Goal: Task Accomplishment & Management: Use online tool/utility

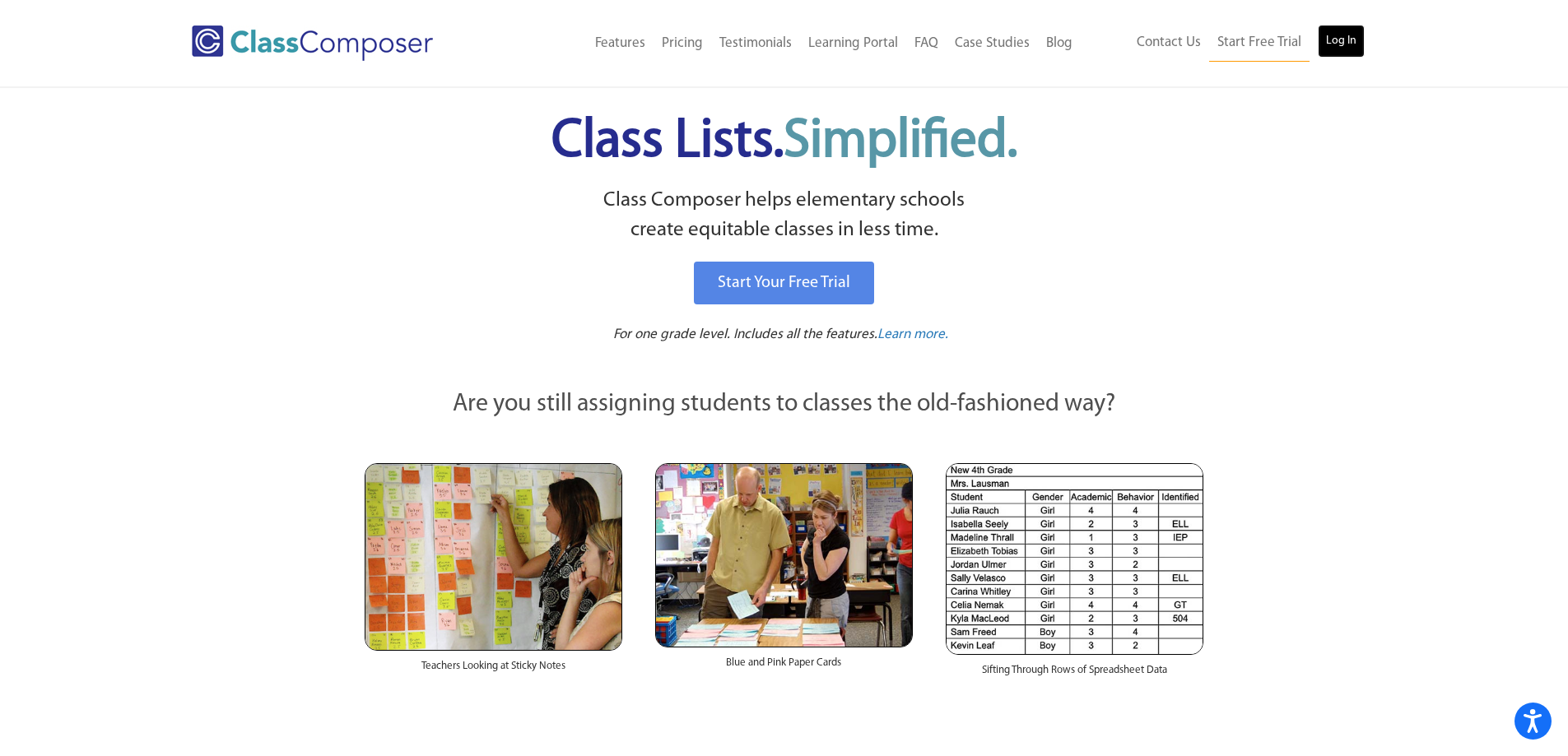
click at [1350, 49] on link "Log In" at bounding box center [1341, 40] width 47 height 33
click at [456, 312] on div "Start Your Free Trial" at bounding box center [784, 289] width 844 height 72
click at [1340, 40] on link "Log In" at bounding box center [1341, 40] width 47 height 33
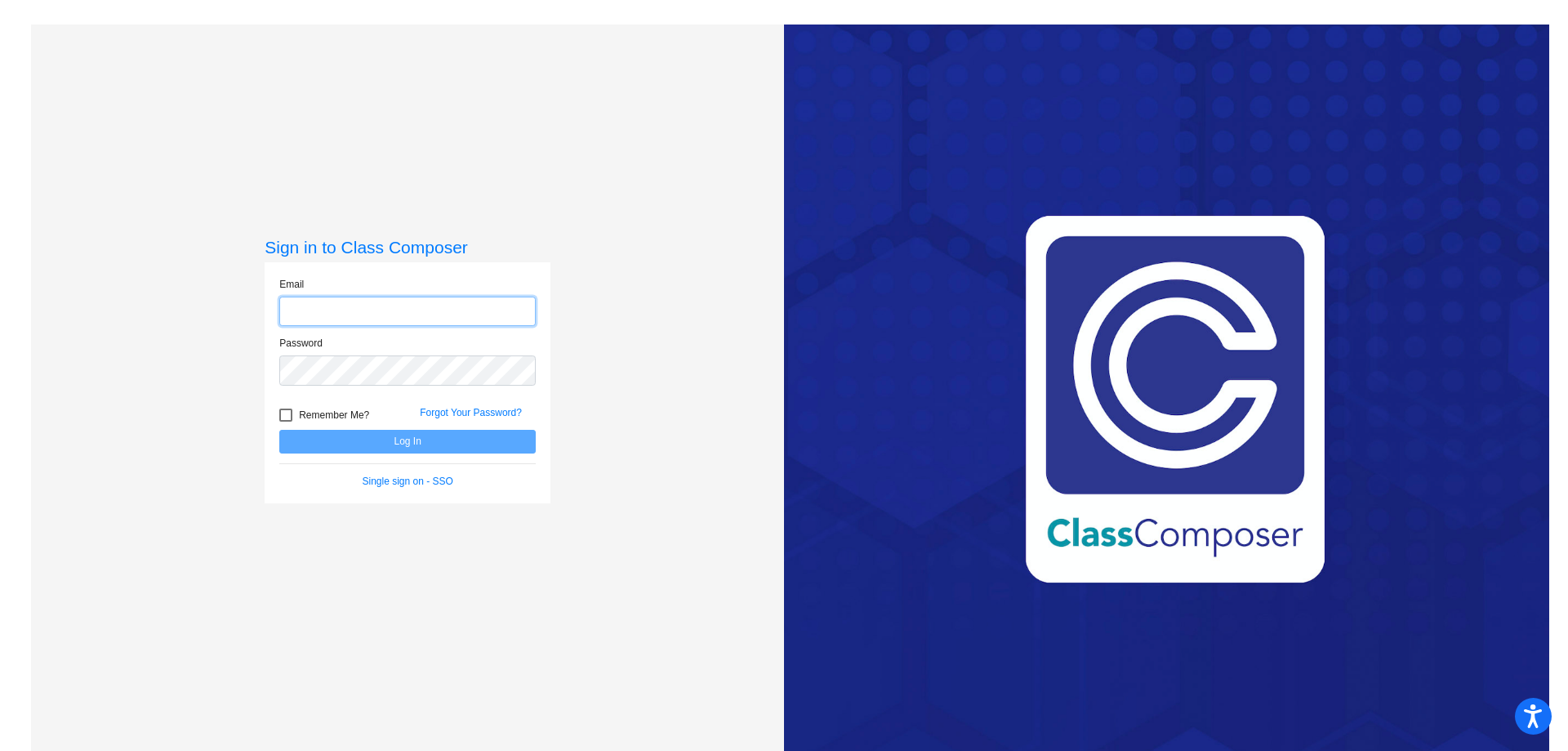
type input "stacy.cullinan@k12.wv.us"
click at [412, 448] on button "Log In" at bounding box center [407, 441] width 256 height 24
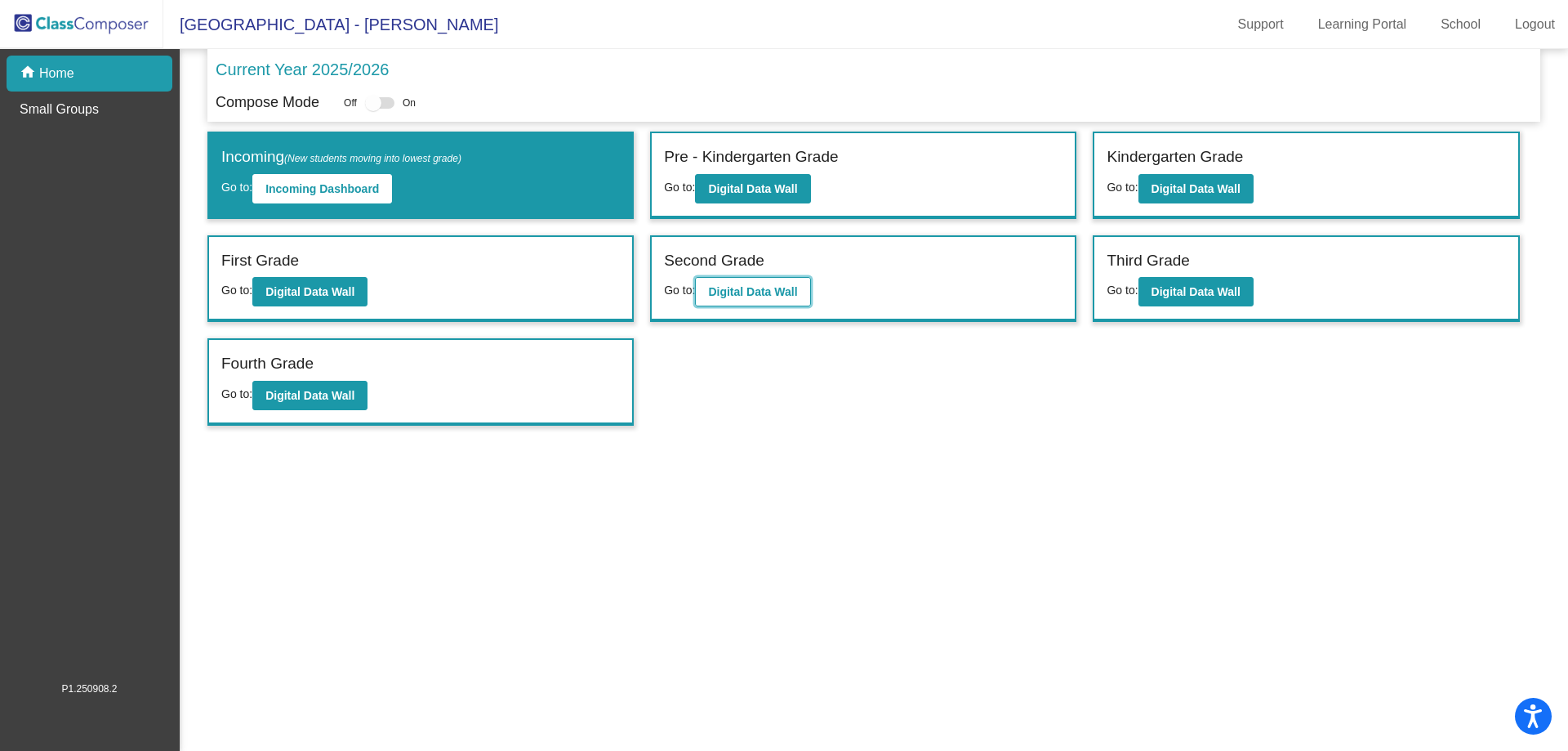
click at [792, 298] on b "Digital Data Wall" at bounding box center [753, 291] width 89 height 13
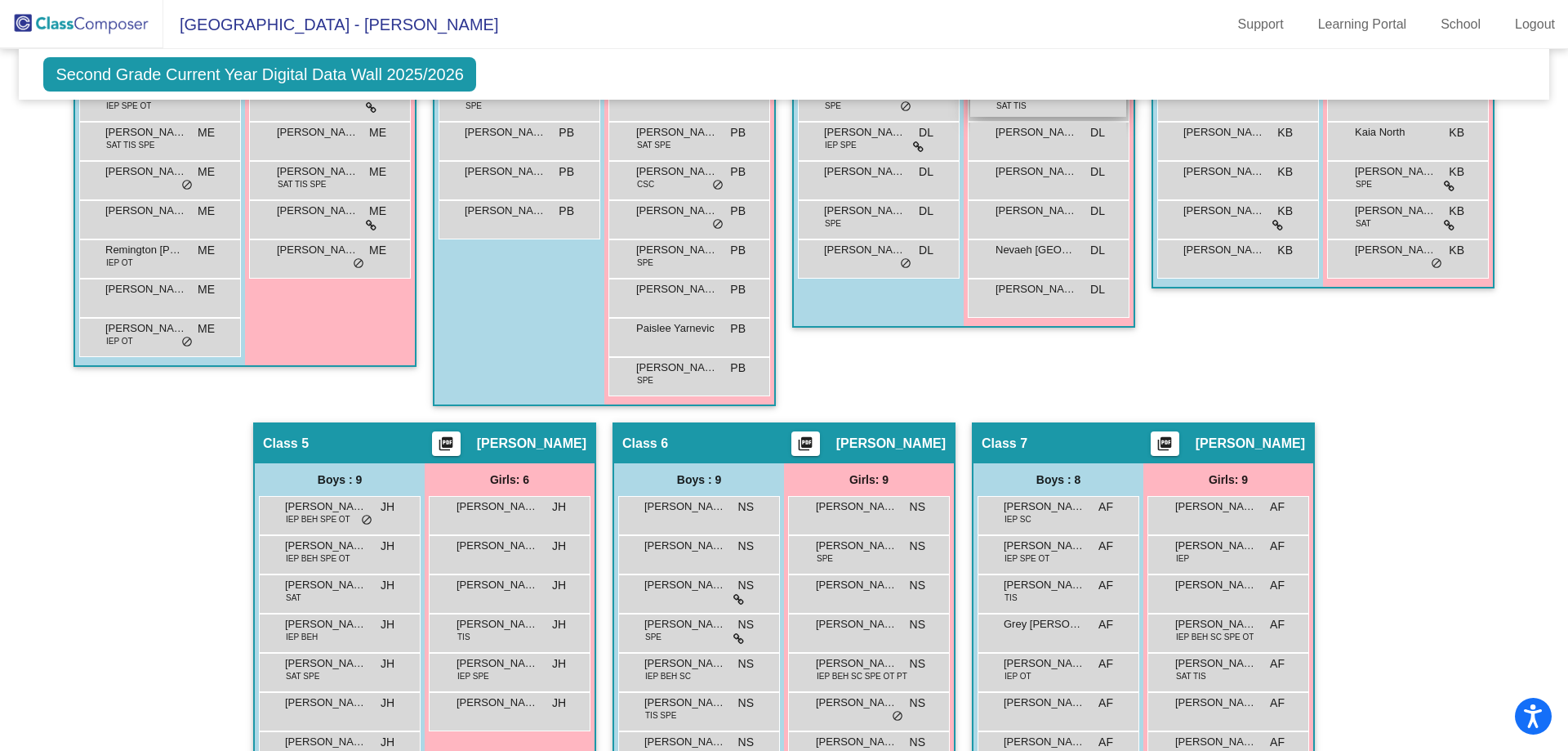
scroll to position [726, 0]
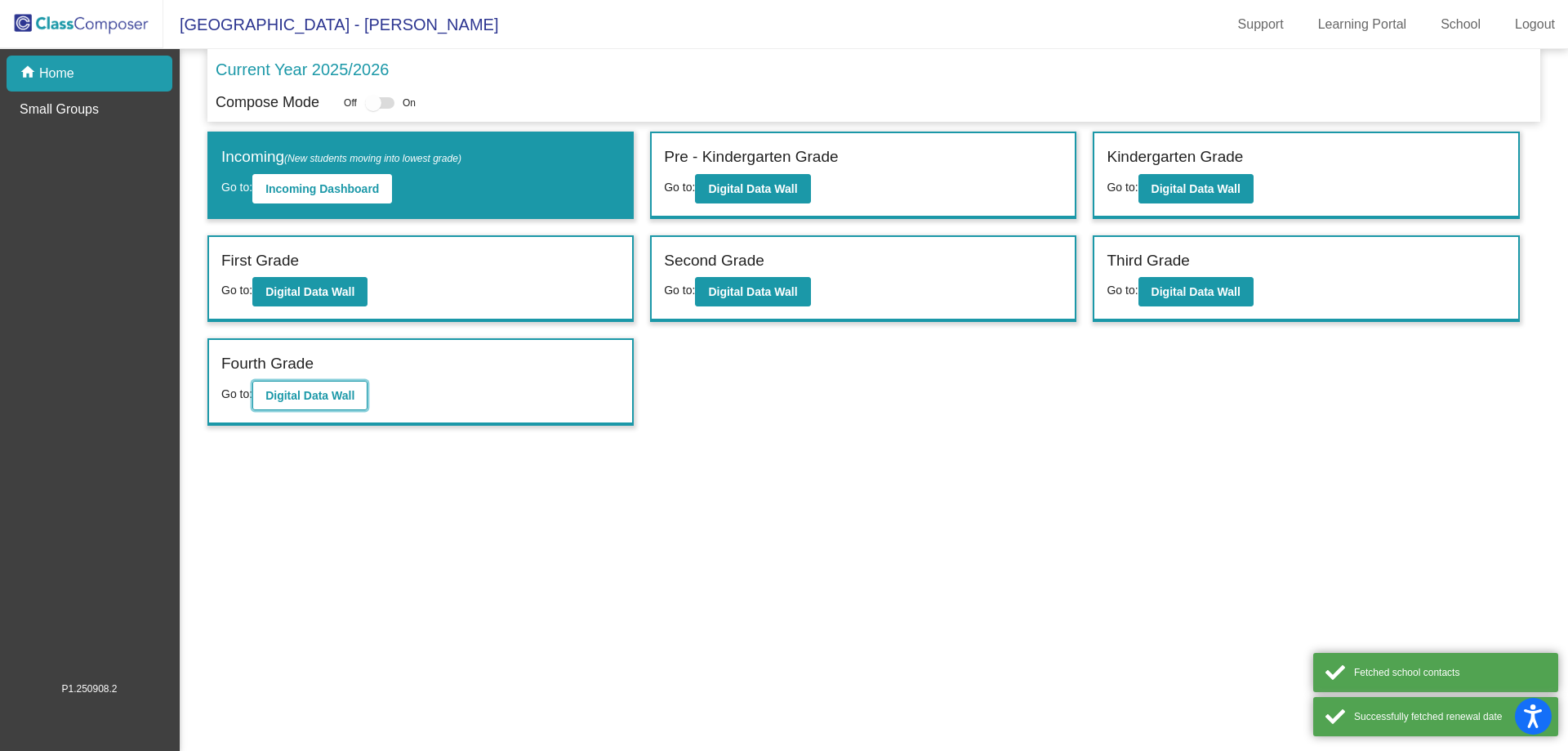
click at [313, 397] on b "Digital Data Wall" at bounding box center [310, 396] width 89 height 13
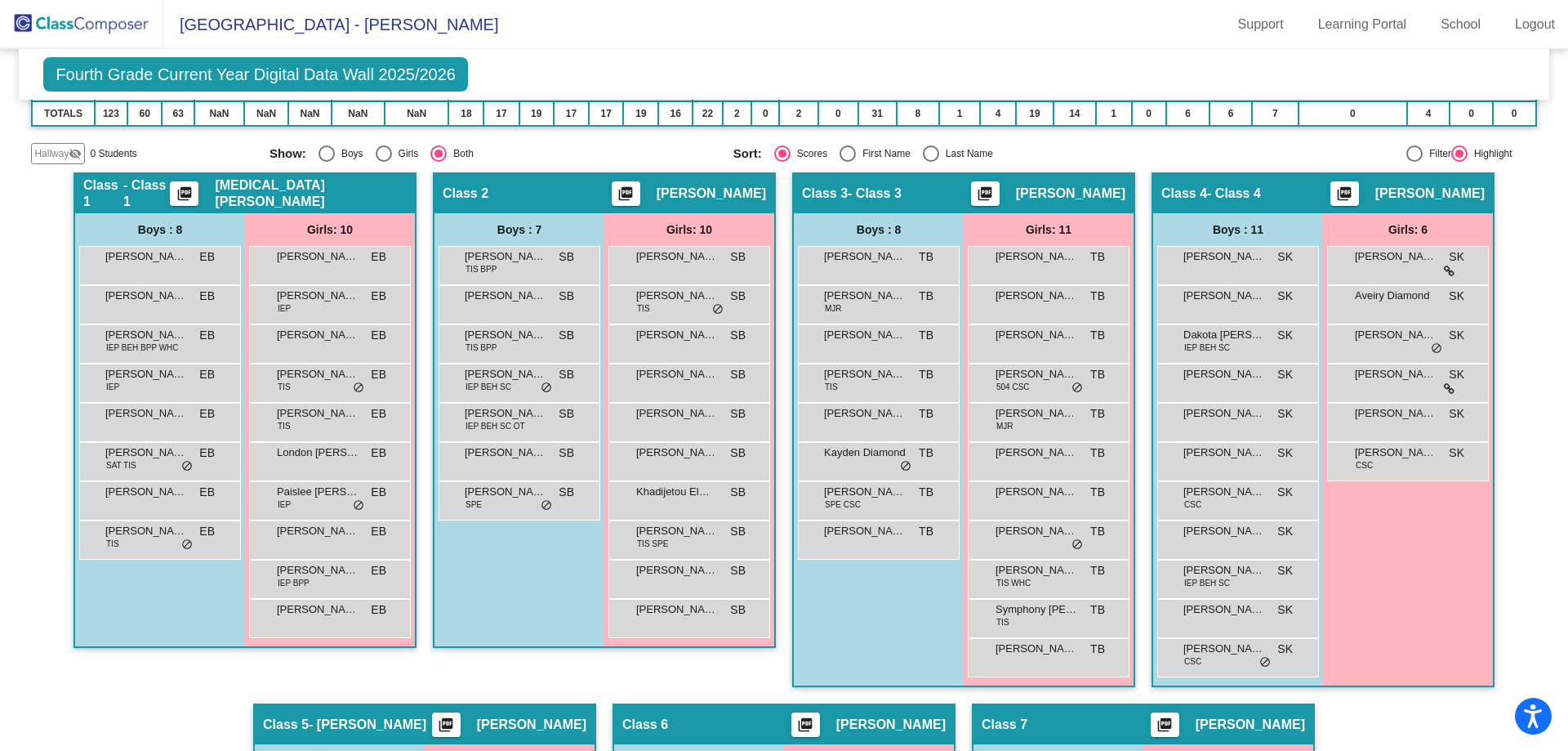
scroll to position [327, 0]
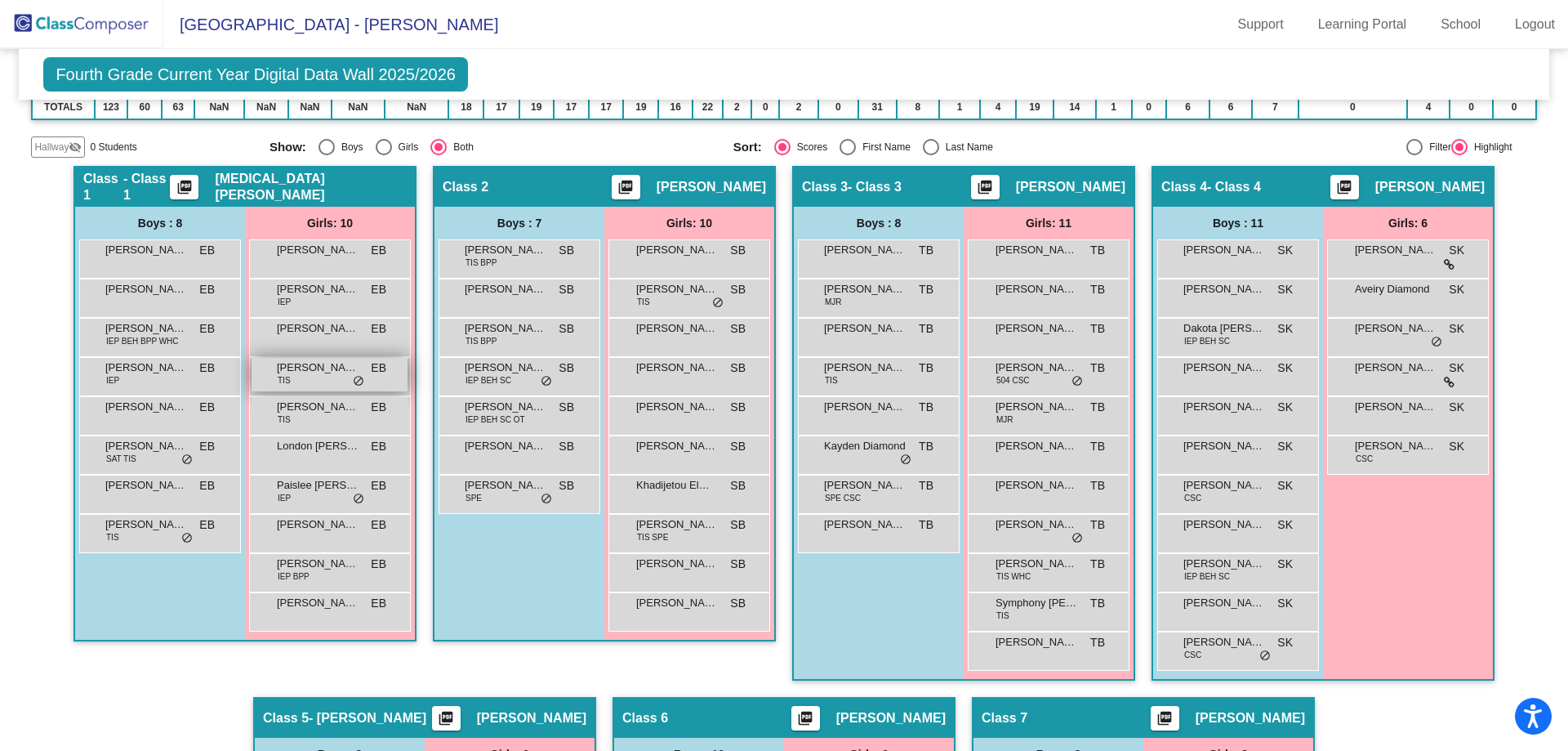
click at [323, 383] on div "[PERSON_NAME] TIS EB lock do_not_disturb_alt" at bounding box center [329, 375] width 156 height 34
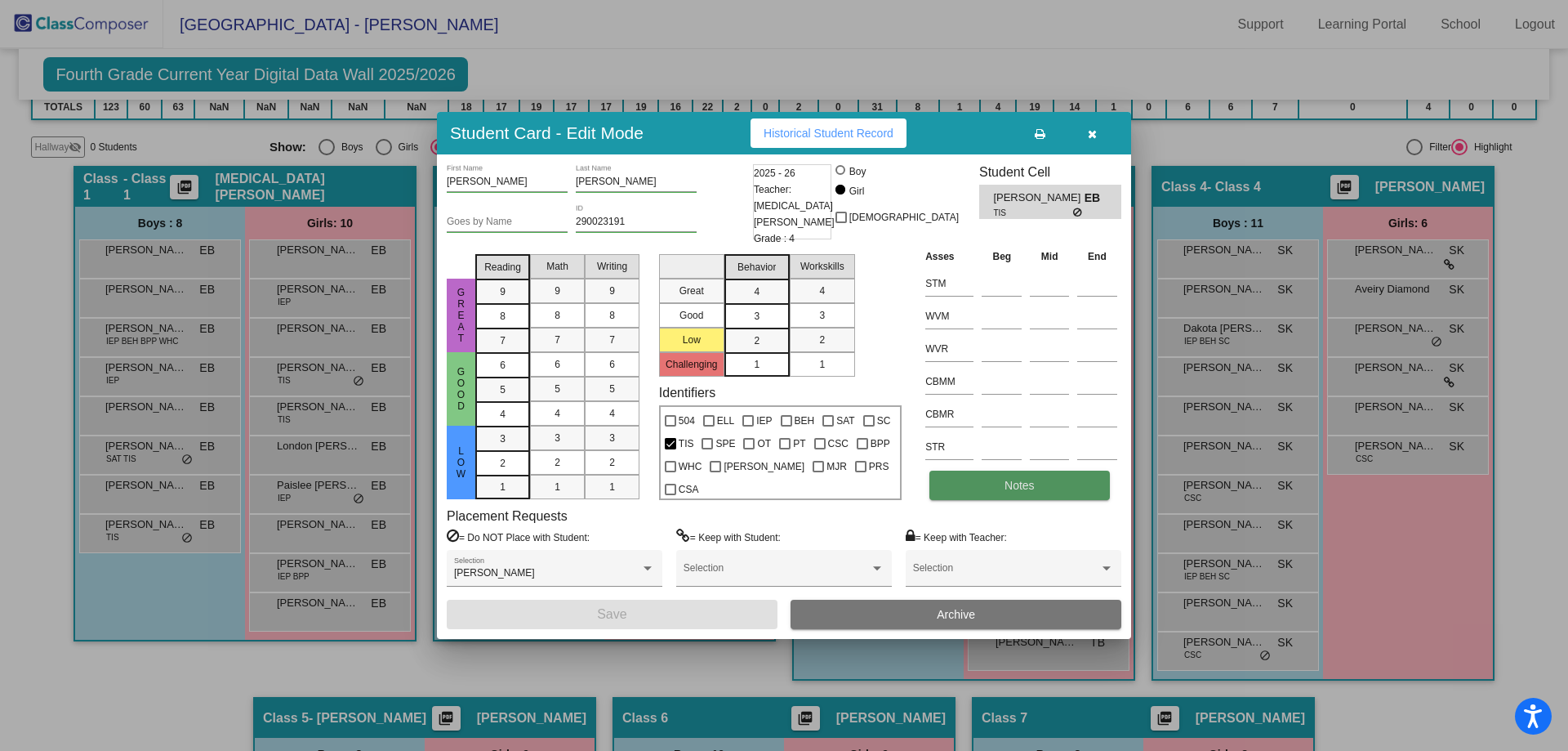
click at [992, 488] on button "Notes" at bounding box center [1019, 485] width 179 height 29
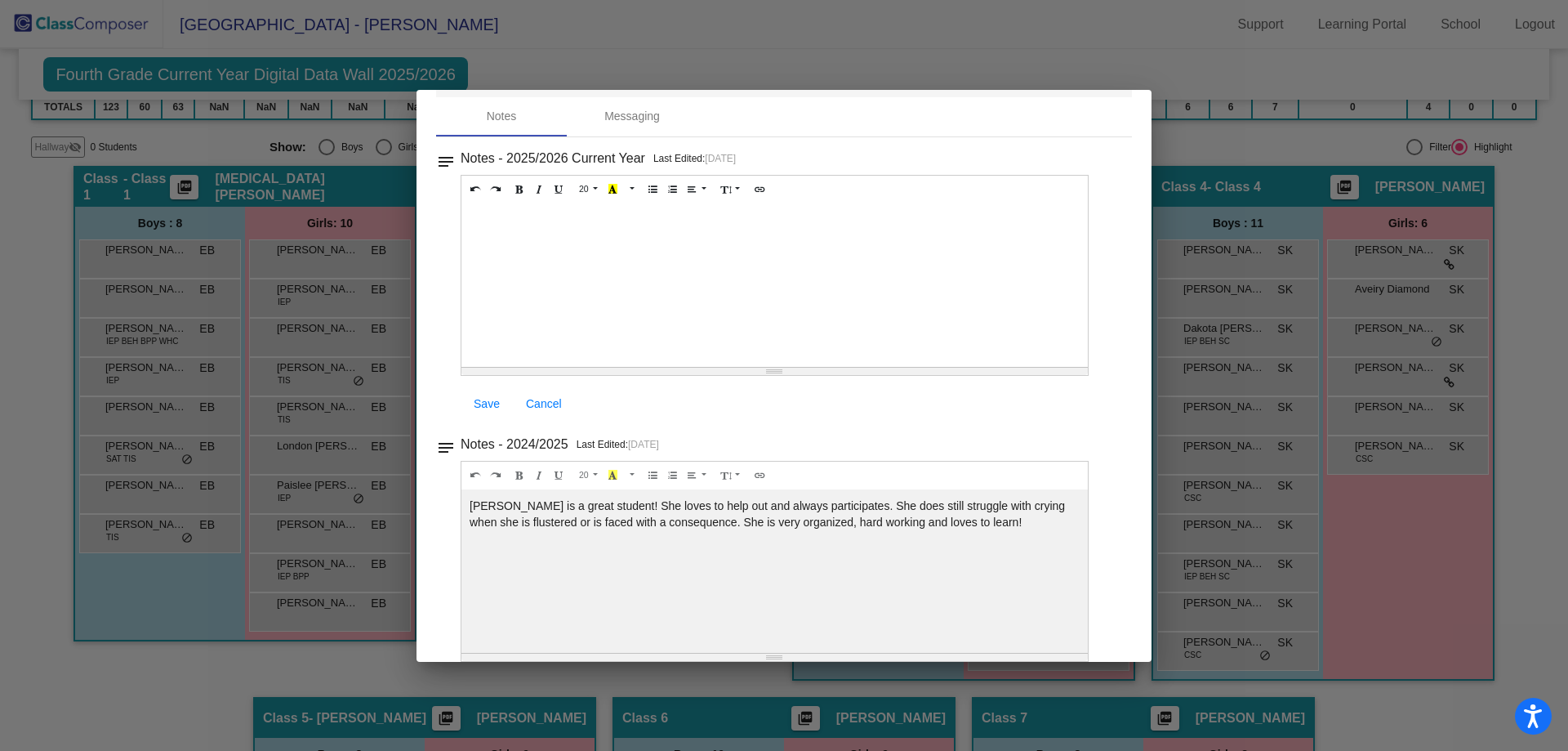
scroll to position [0, 0]
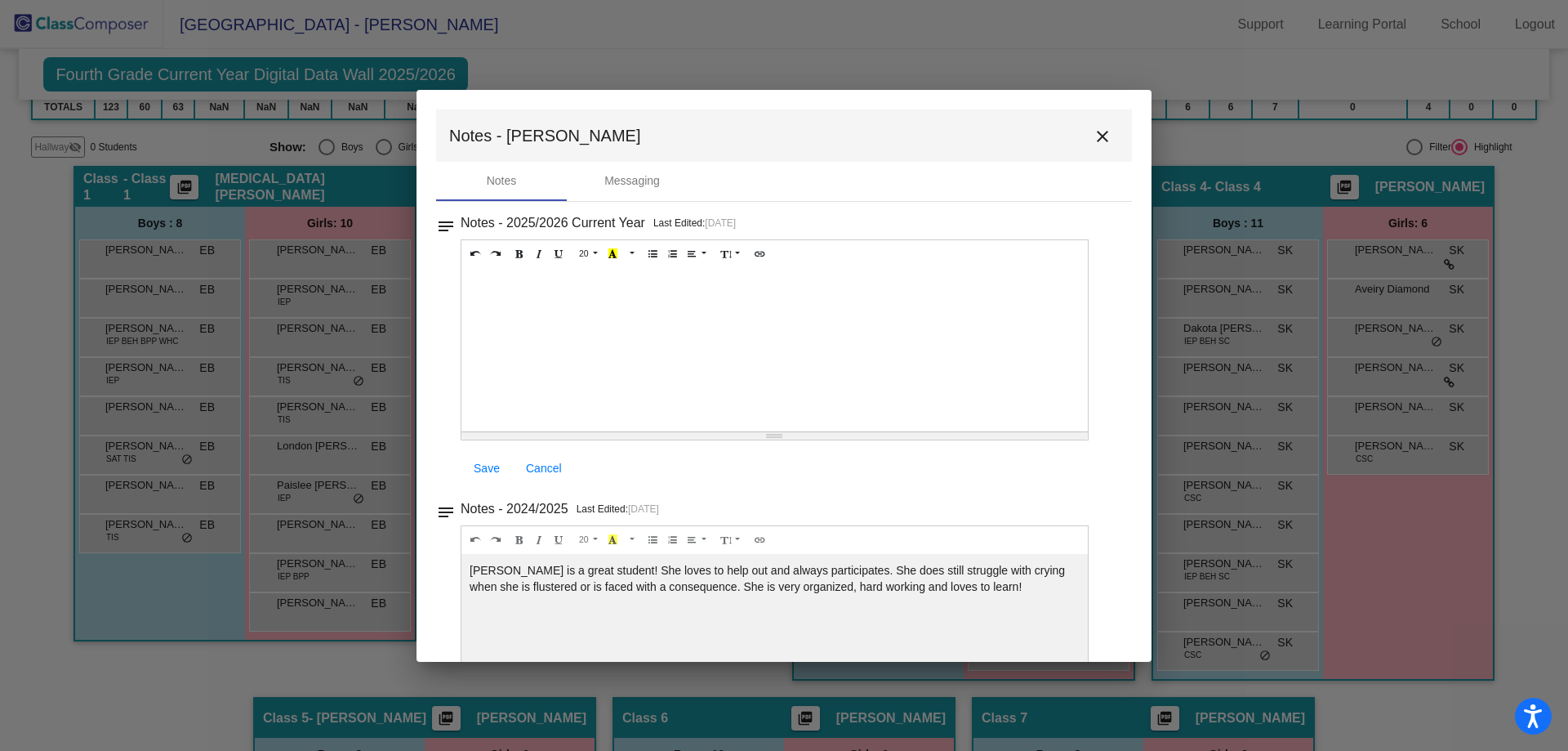
click at [1100, 140] on mat-icon "close" at bounding box center [1103, 137] width 20 height 20
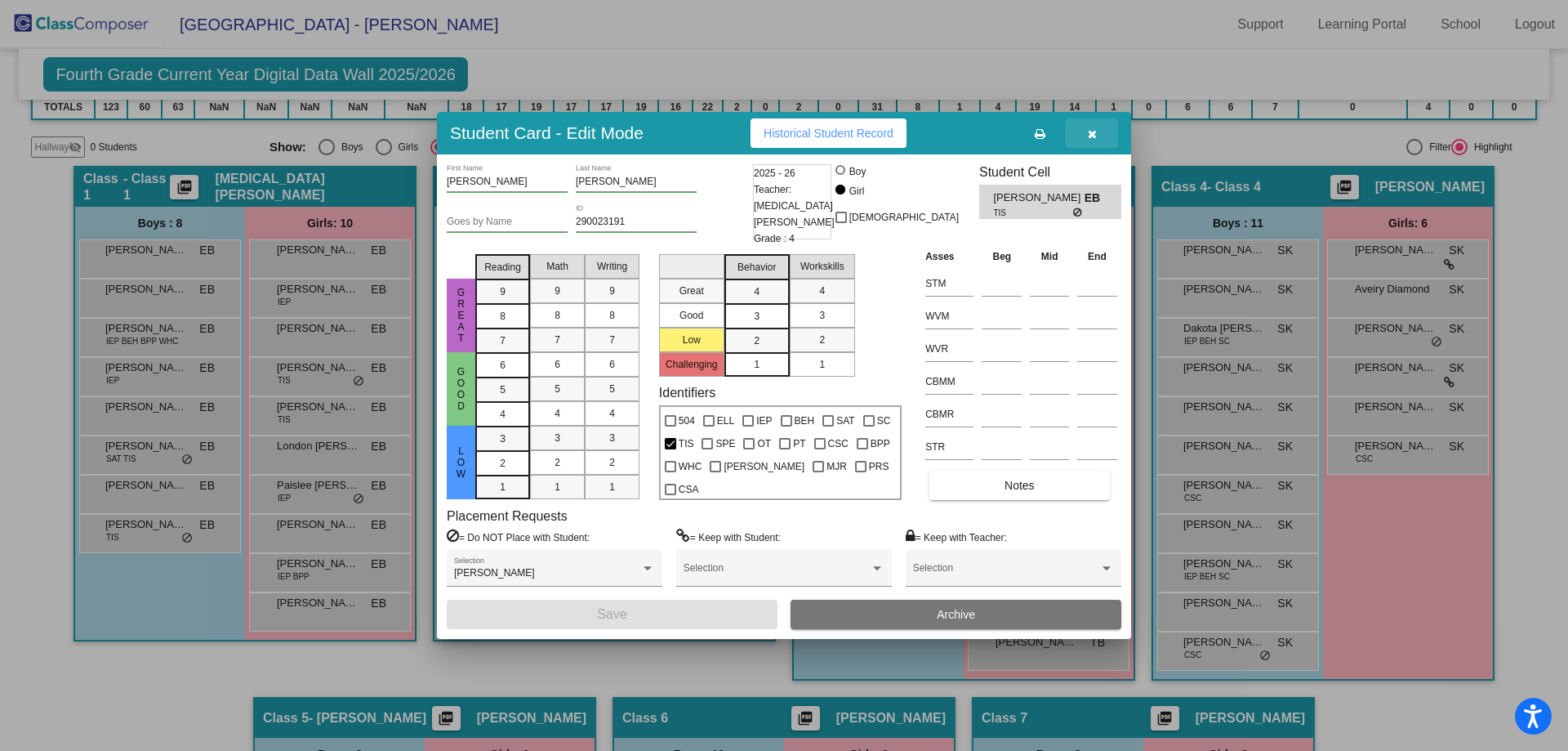
click at [1094, 130] on icon "button" at bounding box center [1092, 134] width 9 height 12
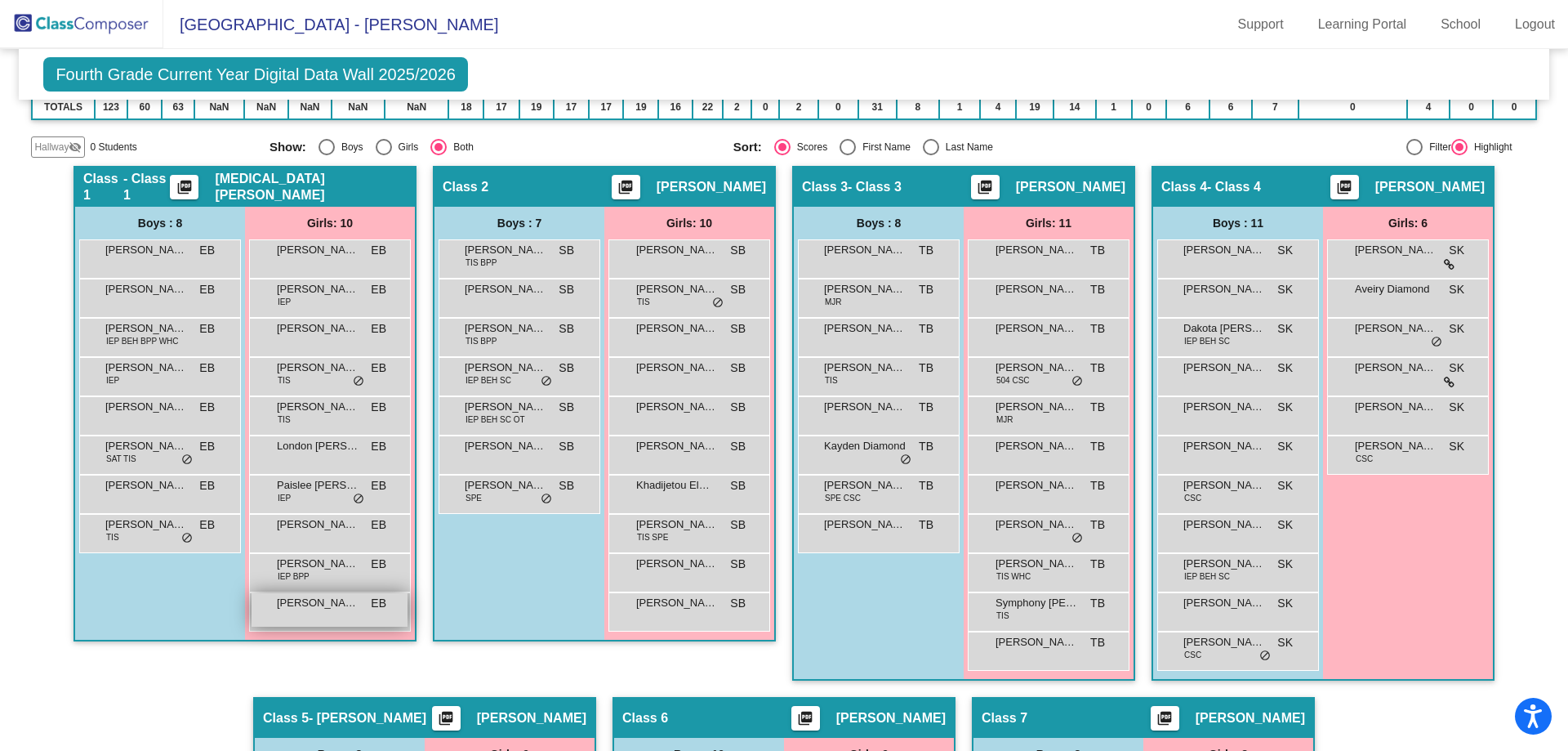
click at [313, 605] on span "[PERSON_NAME]" at bounding box center [318, 603] width 82 height 16
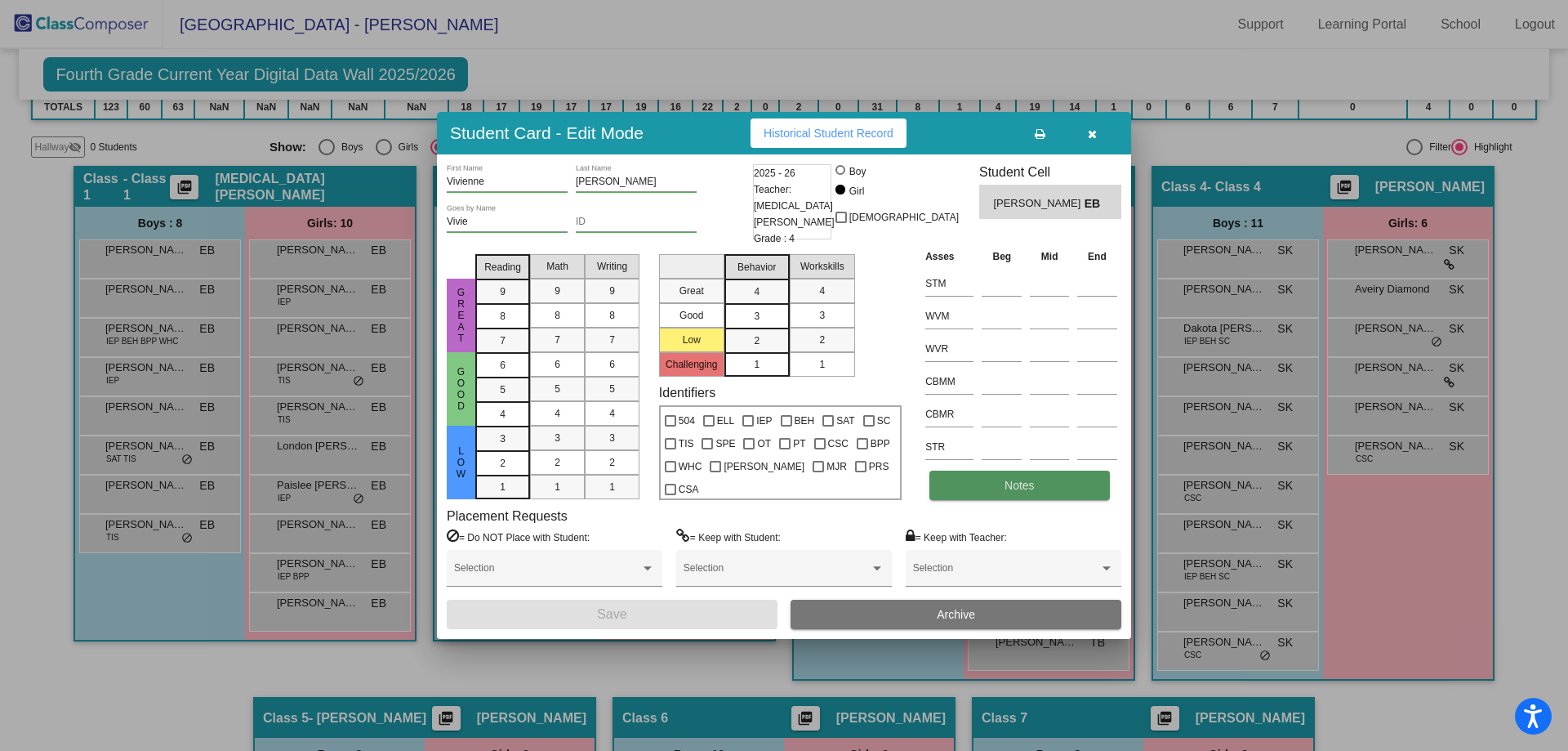
click at [984, 481] on button "Notes" at bounding box center [1019, 485] width 179 height 29
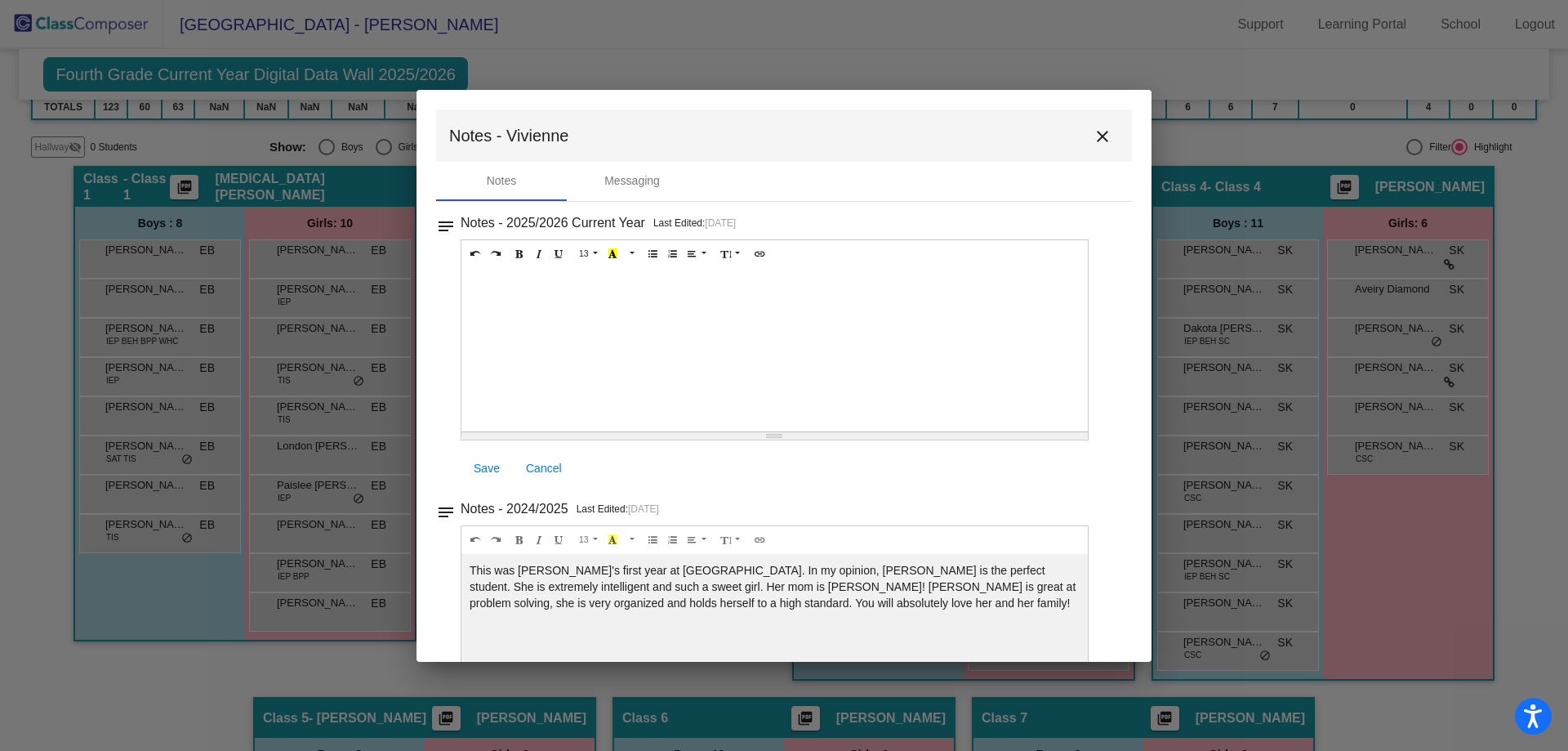
click at [1093, 140] on mat-icon "close" at bounding box center [1103, 137] width 20 height 20
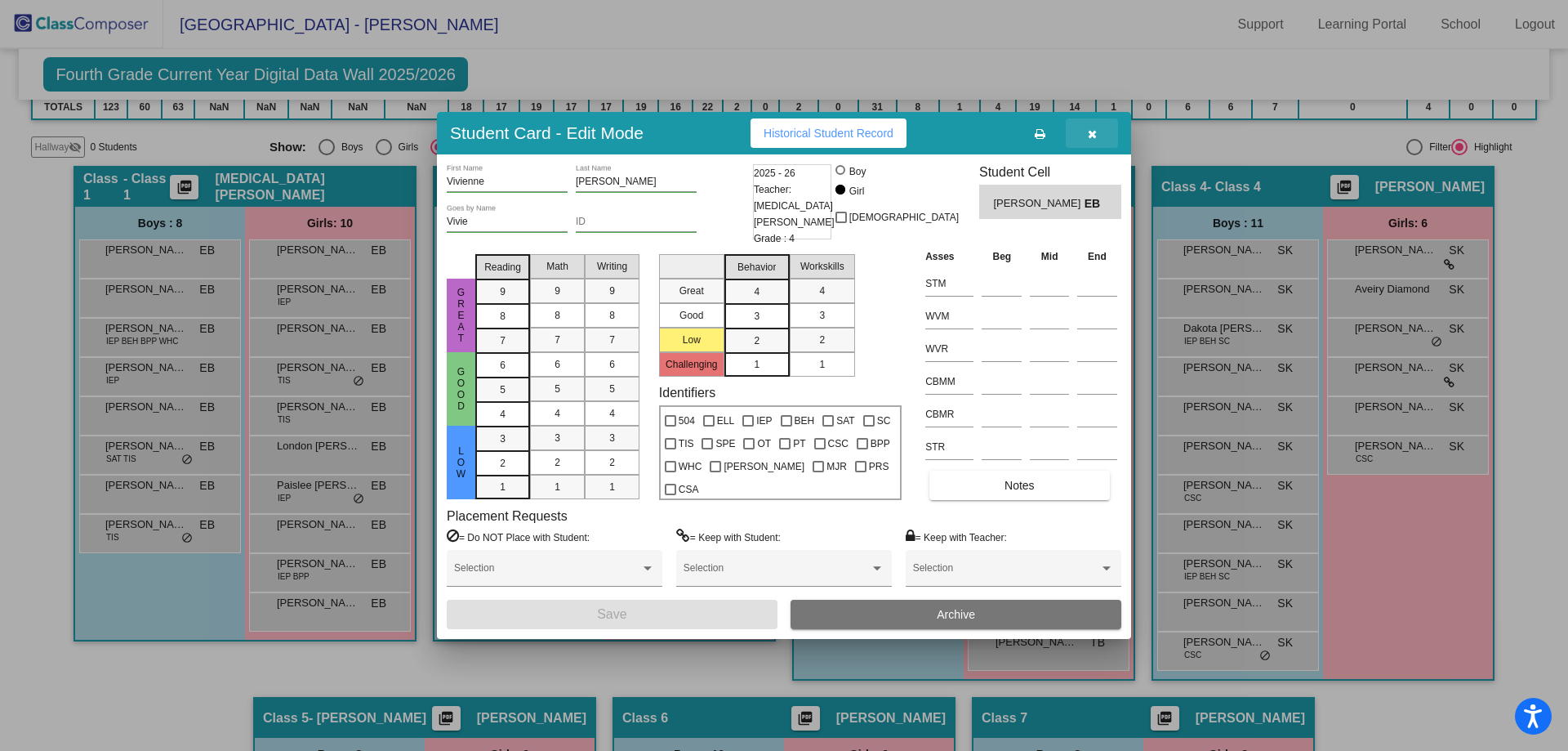
click at [1095, 135] on icon "button" at bounding box center [1092, 134] width 9 height 12
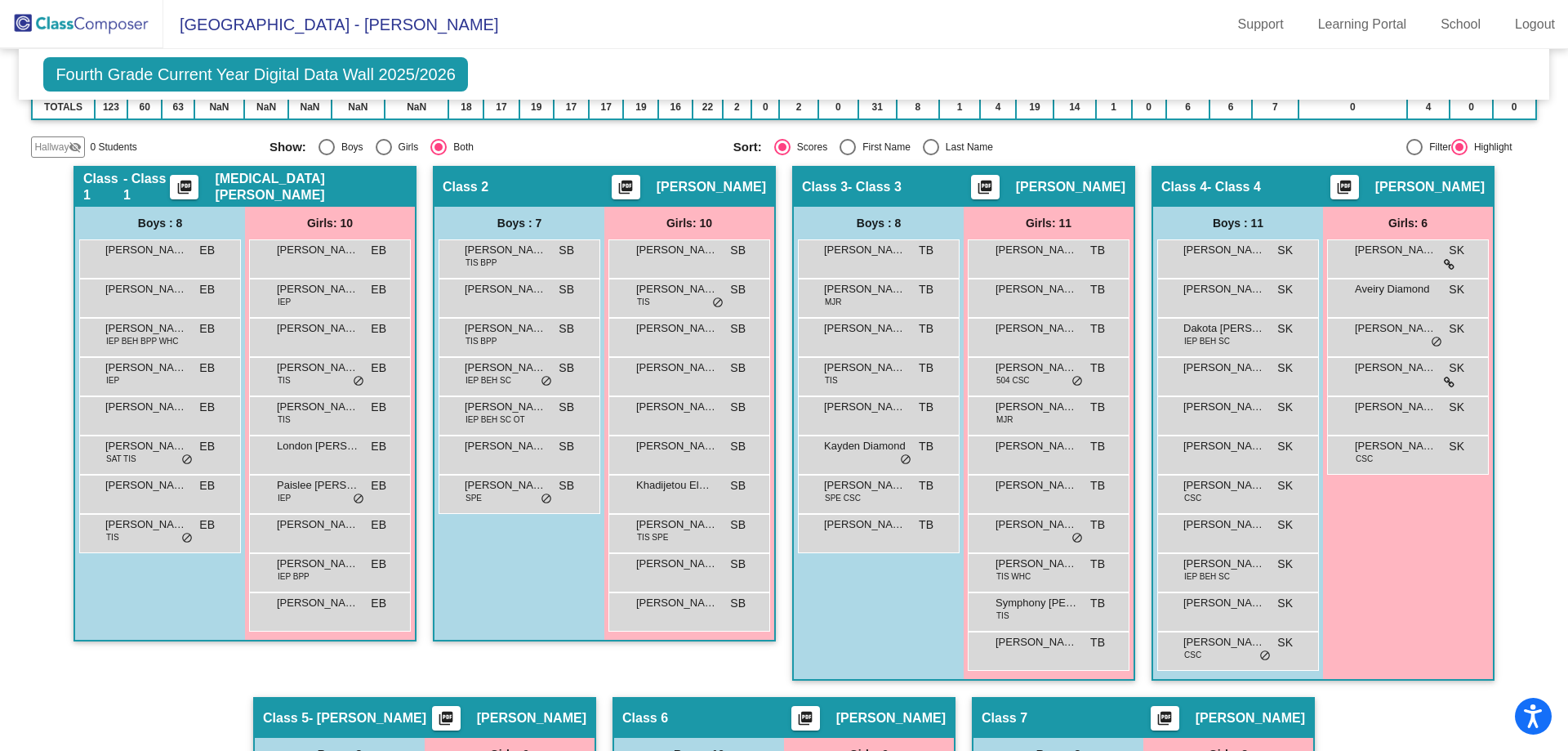
drag, startPoint x: 467, startPoint y: 399, endPoint x: 960, endPoint y: 60, distance: 598.3
click at [968, 66] on div "Fourth Grade Current Year Digital Data Wall 2025/2026 Add, Move, or Retain Stud…" at bounding box center [784, 74] width 1530 height 51
